Goal: Information Seeking & Learning: Learn about a topic

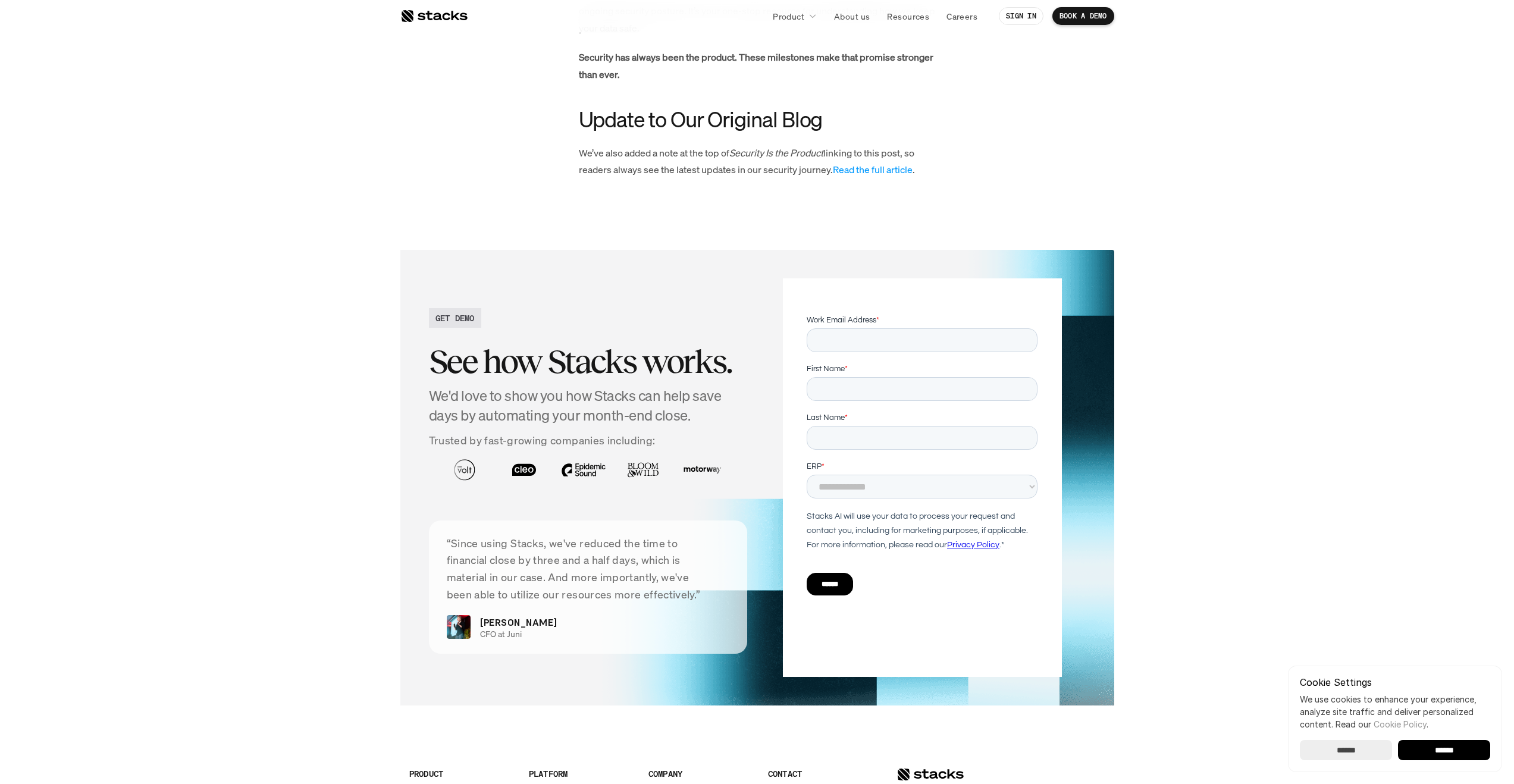
scroll to position [1726, 0]
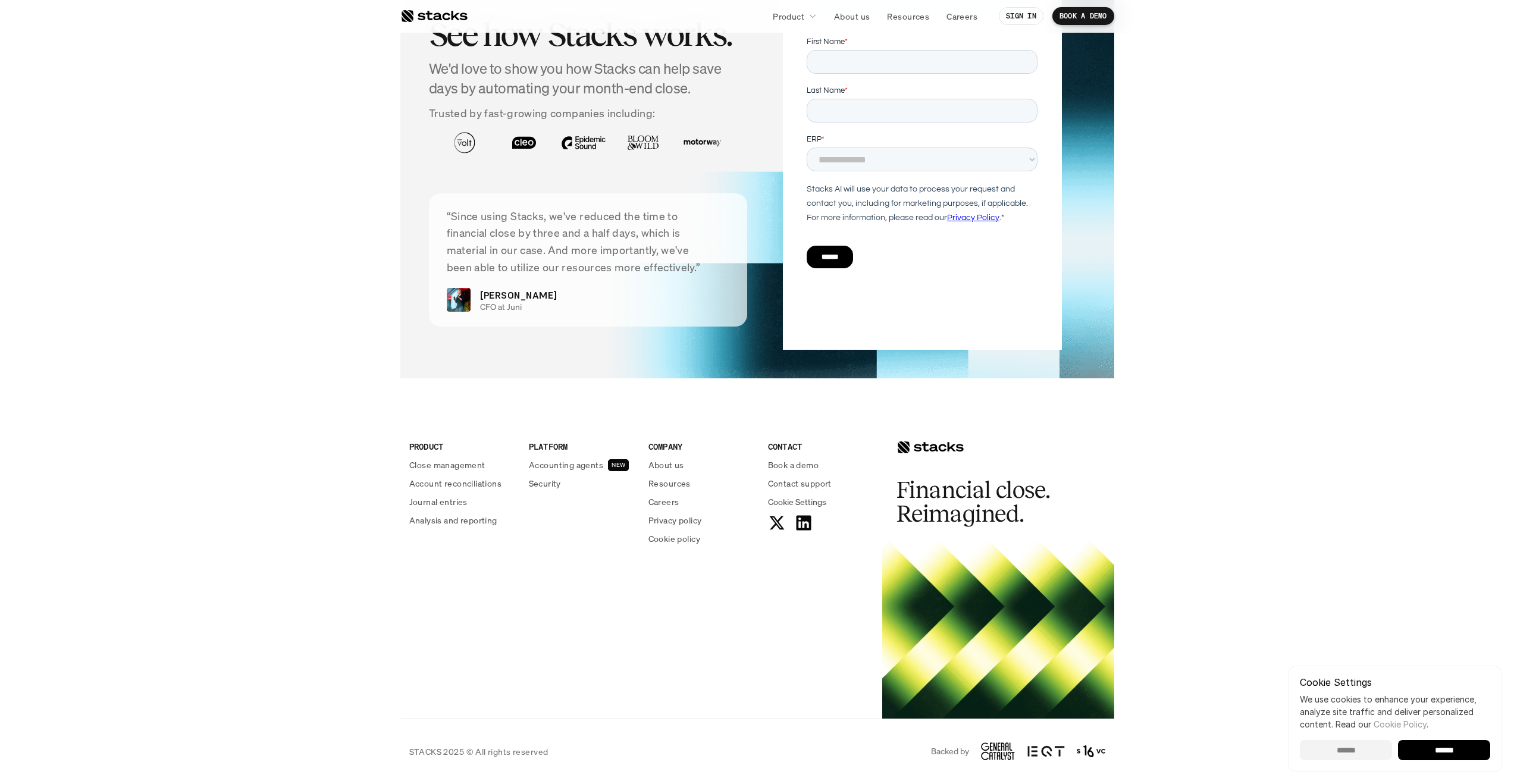
click at [1337, 745] on input "******" at bounding box center [1346, 750] width 92 height 20
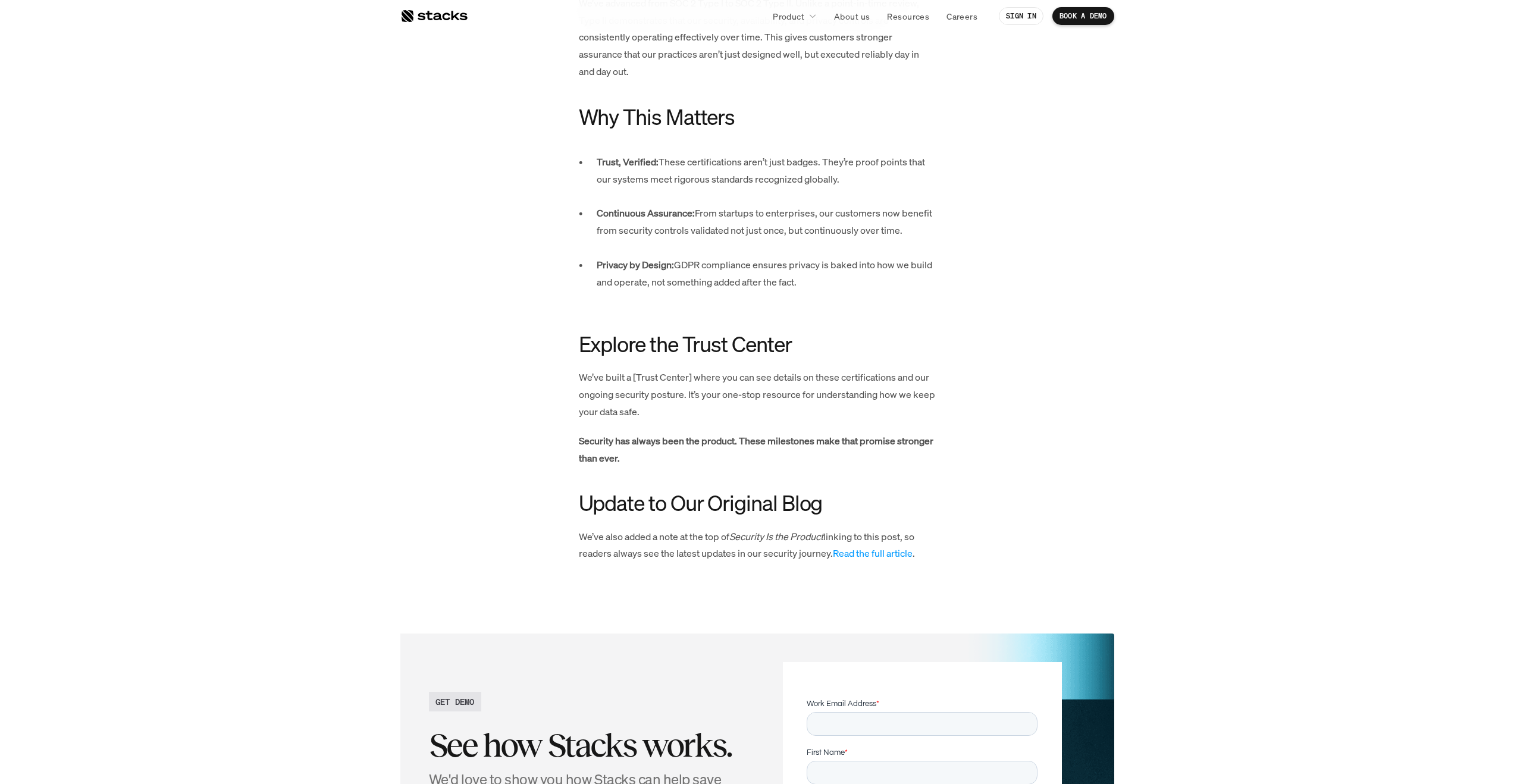
scroll to position [1014, 0]
click at [664, 373] on p "We’ve built a [Trust Center] where you can see details on these certifications …" at bounding box center [757, 395] width 357 height 51
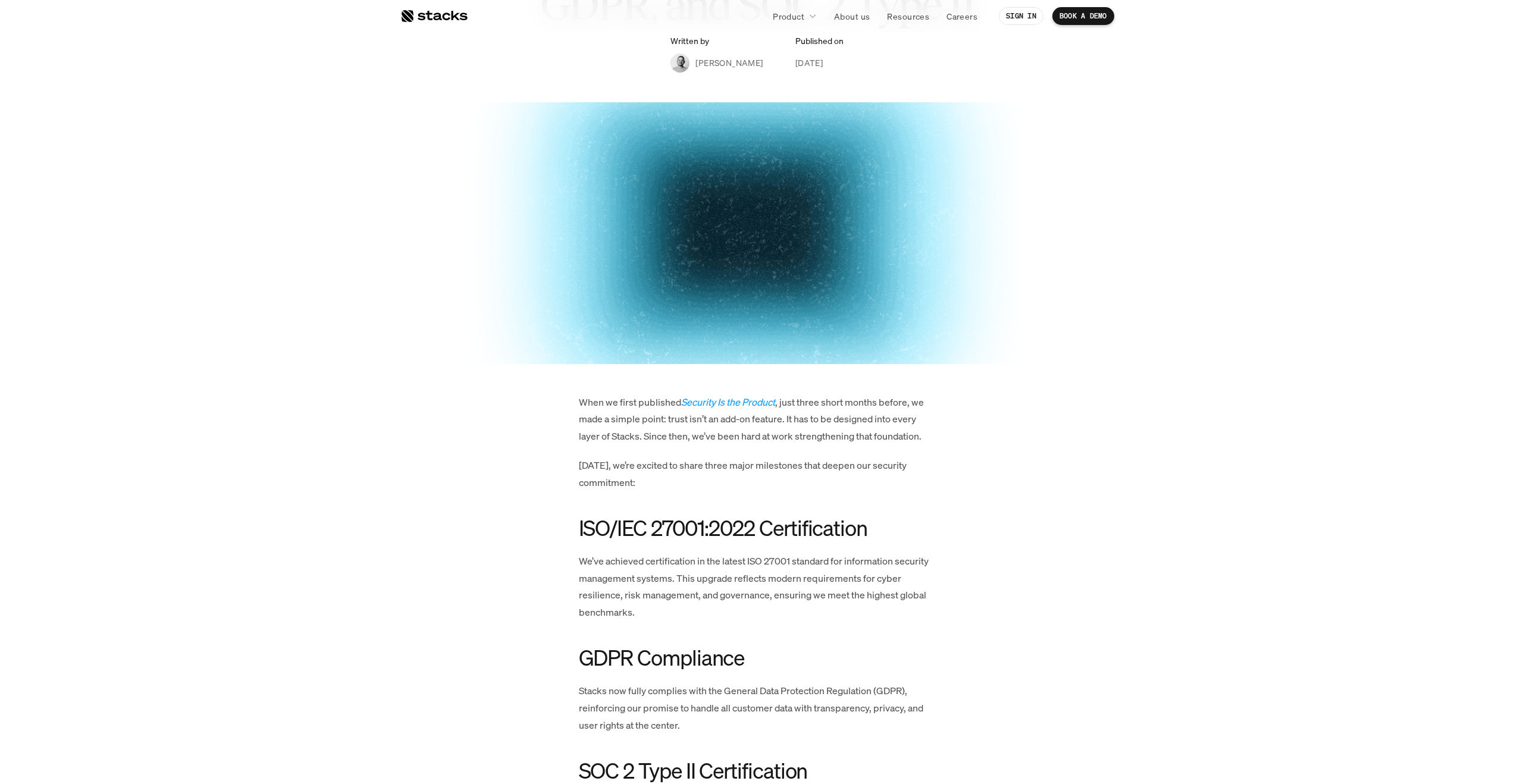
scroll to position [212, 0]
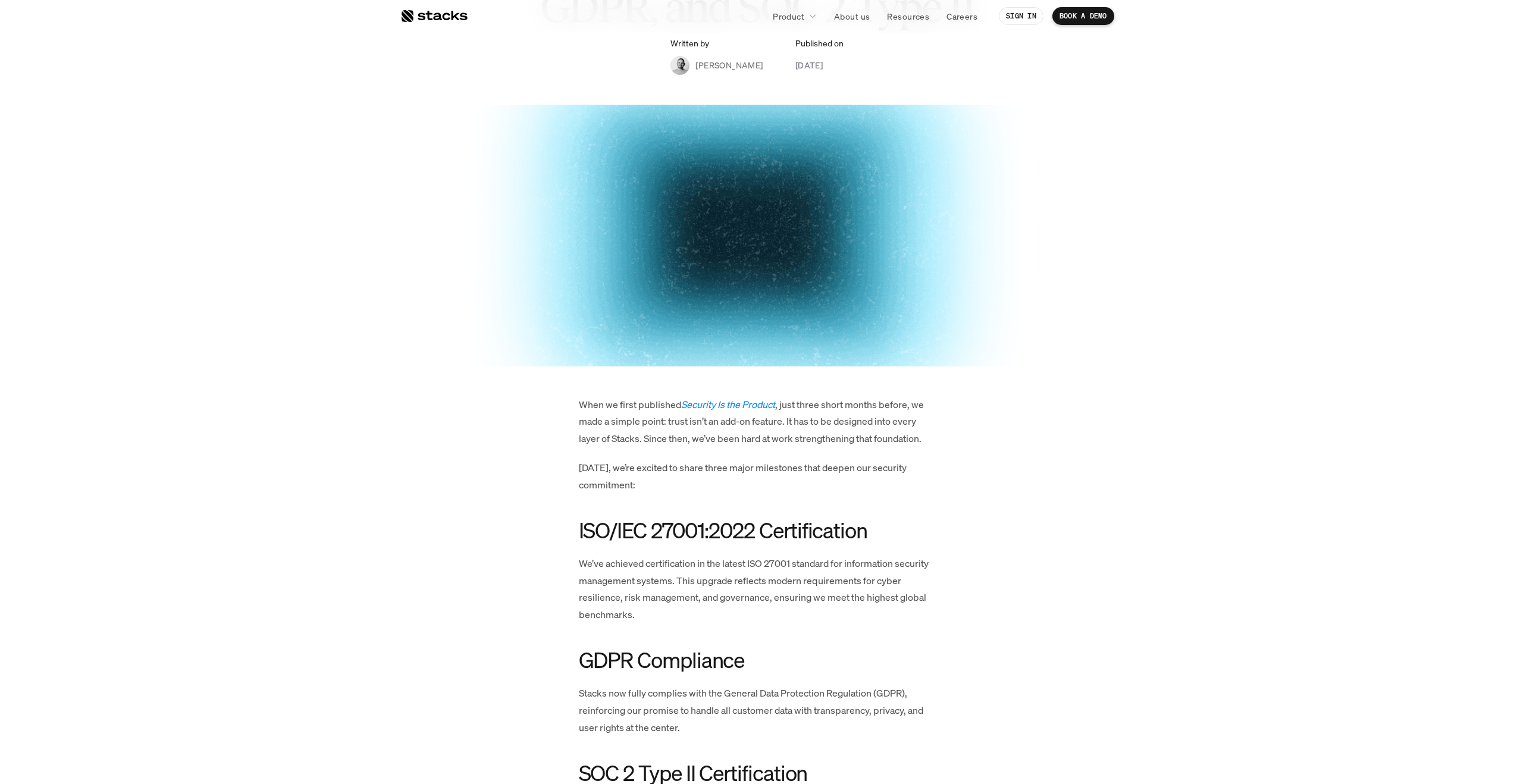
click at [725, 405] on em "Security Is the Product" at bounding box center [727, 404] width 94 height 13
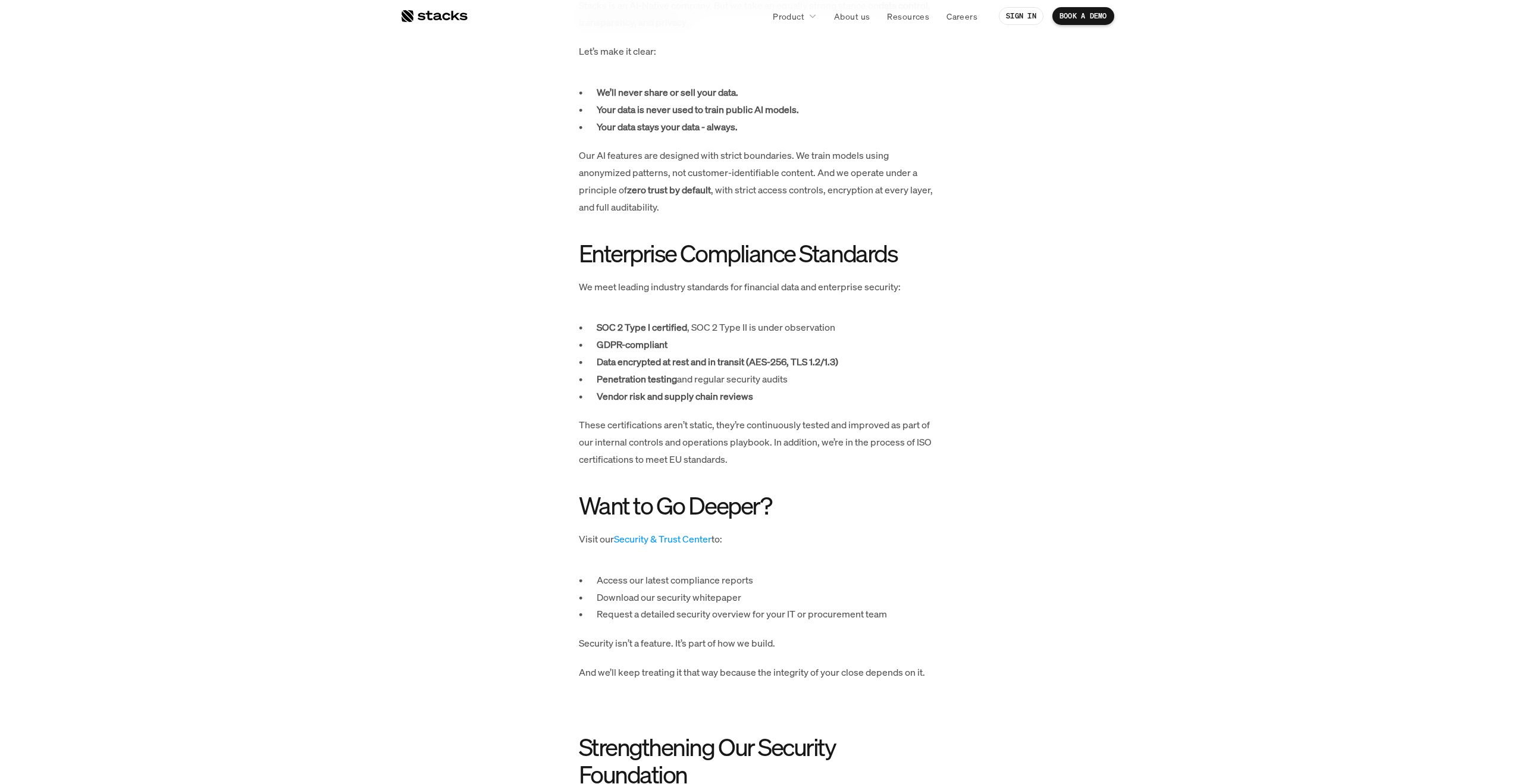
scroll to position [1375, 0]
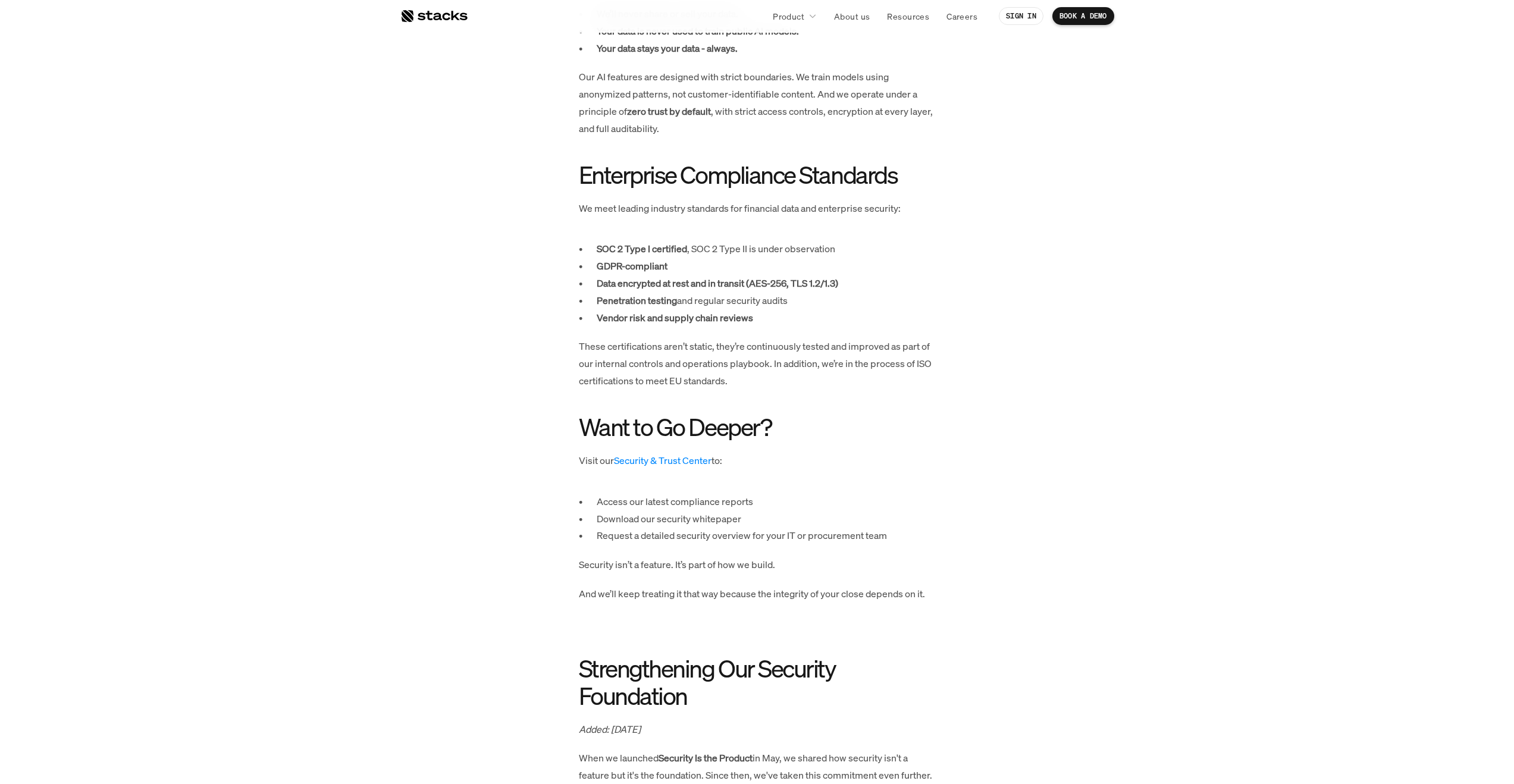
click at [670, 459] on link "Security & Trust Center" at bounding box center [663, 460] width 98 height 13
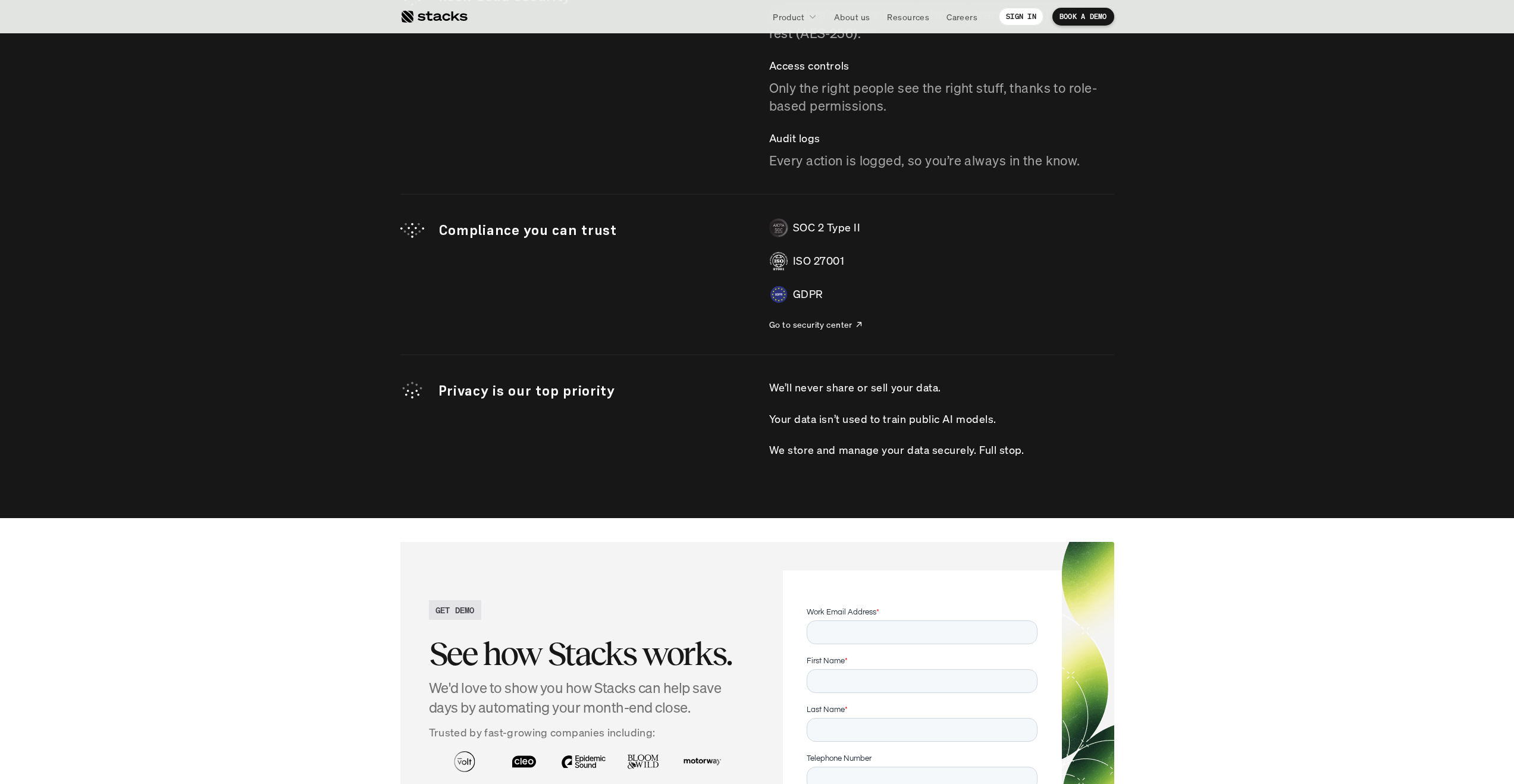
scroll to position [3396, 0]
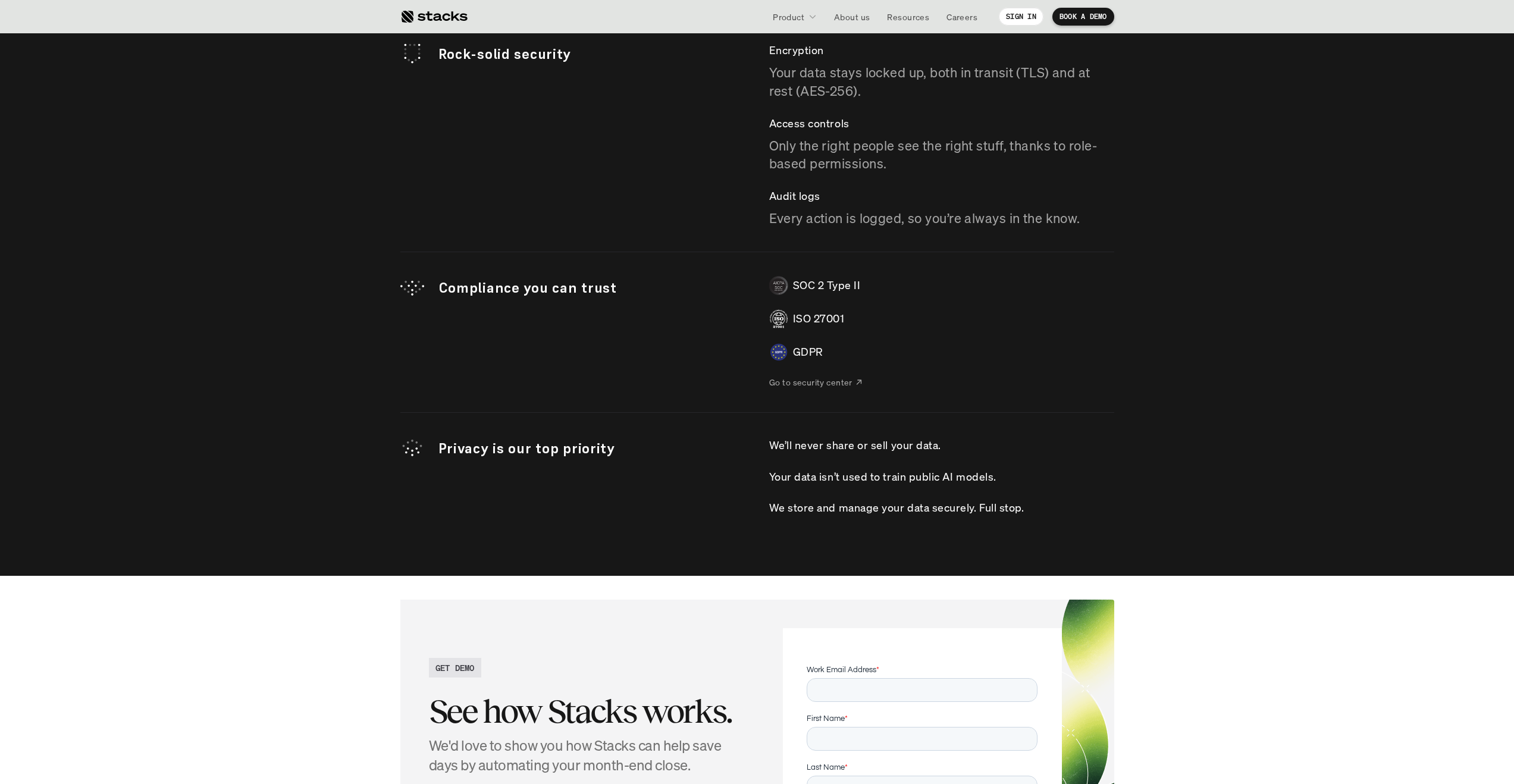
click at [813, 383] on p "Go to security center" at bounding box center [811, 382] width 83 height 12
